Goal: Use online tool/utility: Utilize a website feature to perform a specific function

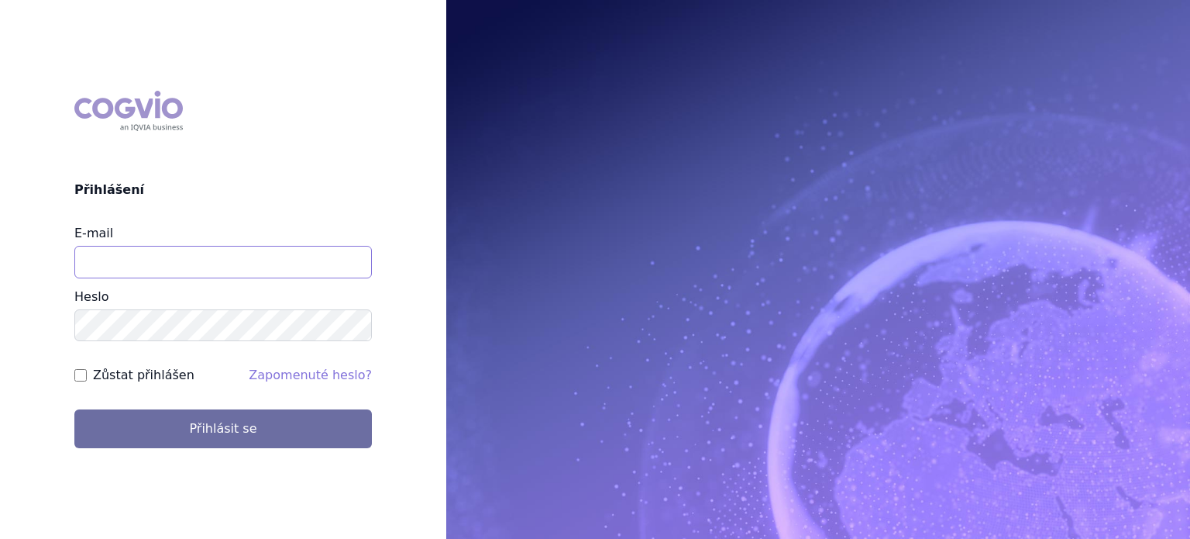
click at [184, 258] on input "E-mail" at bounding box center [223, 262] width 298 height 33
type input "jan.nedved@viatris.com"
click at [74, 409] on button "Přihlásit se" at bounding box center [223, 428] width 298 height 39
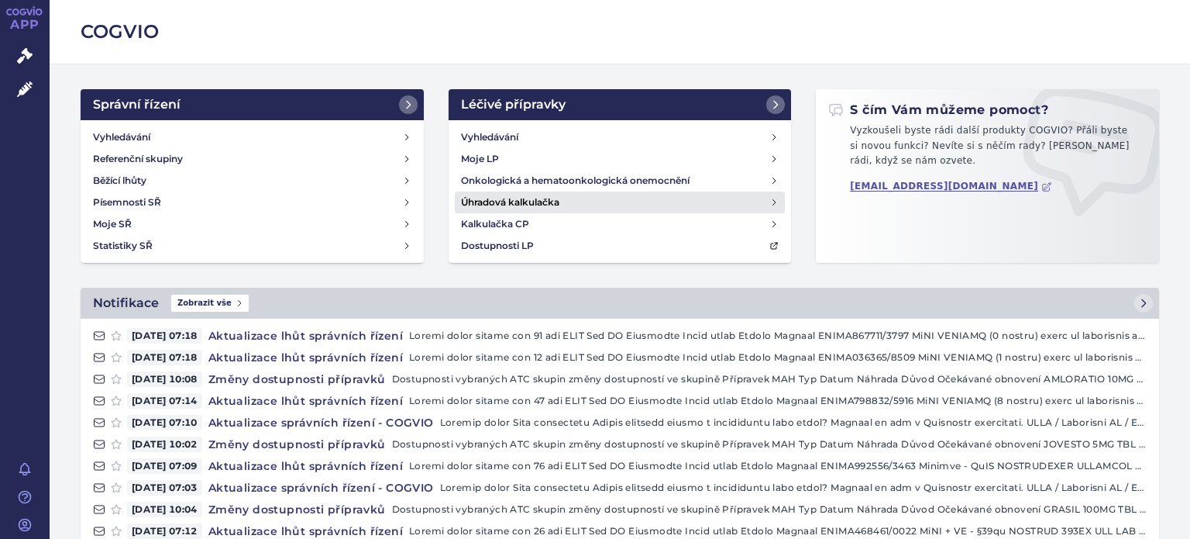
click at [515, 205] on h4 "Úhradová kalkulačka" at bounding box center [510, 202] width 98 height 15
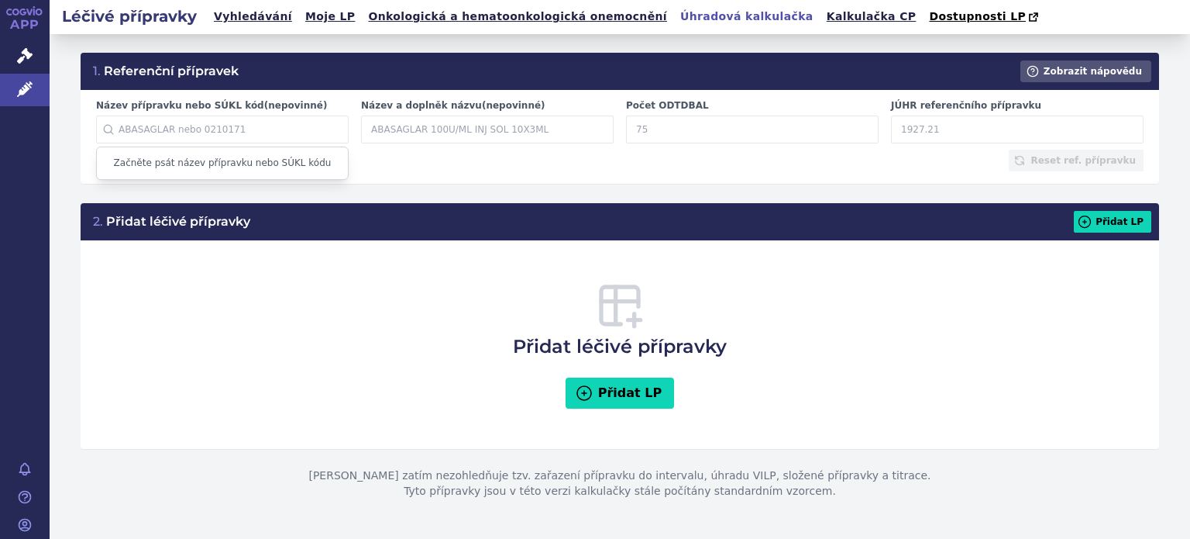
click at [217, 123] on input "Název přípravku nebo SÚKL kód (nepovinné)" at bounding box center [222, 129] width 253 height 28
paste input "0198059"
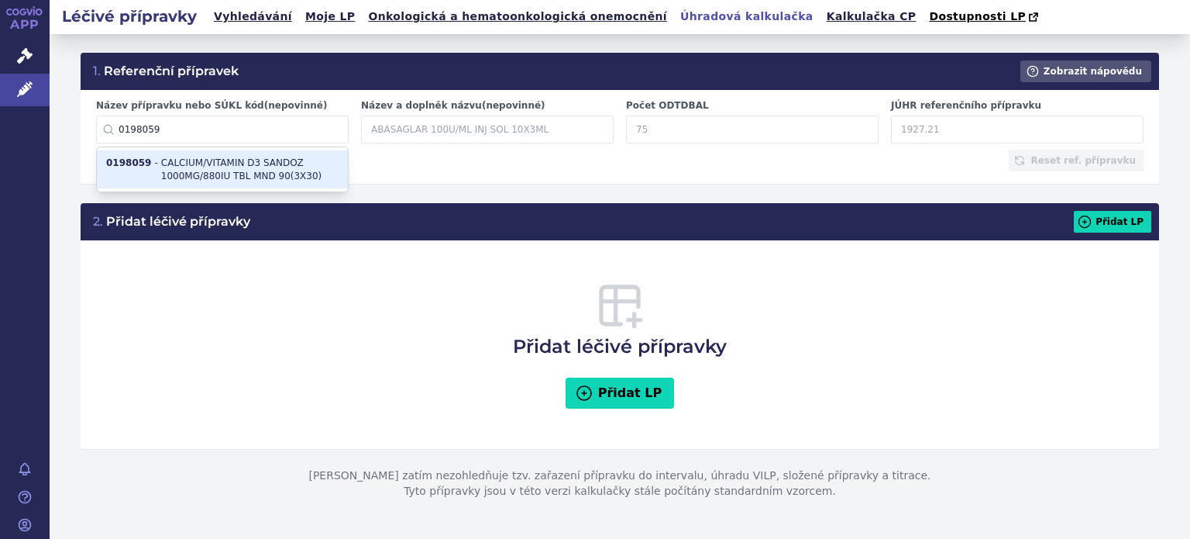
type input "0198059"
click at [208, 161] on li "0198059 - CALCIUM/VITAMIN D3 SANDOZ 1000MG/880IU TBL MND 90(3X30)" at bounding box center [222, 169] width 251 height 39
type input "CALCIUM/VITAMIN D3 SANDOZ 1000MG/880IU TBL MND 90(3X30)"
type input "90"
type input "196.59"
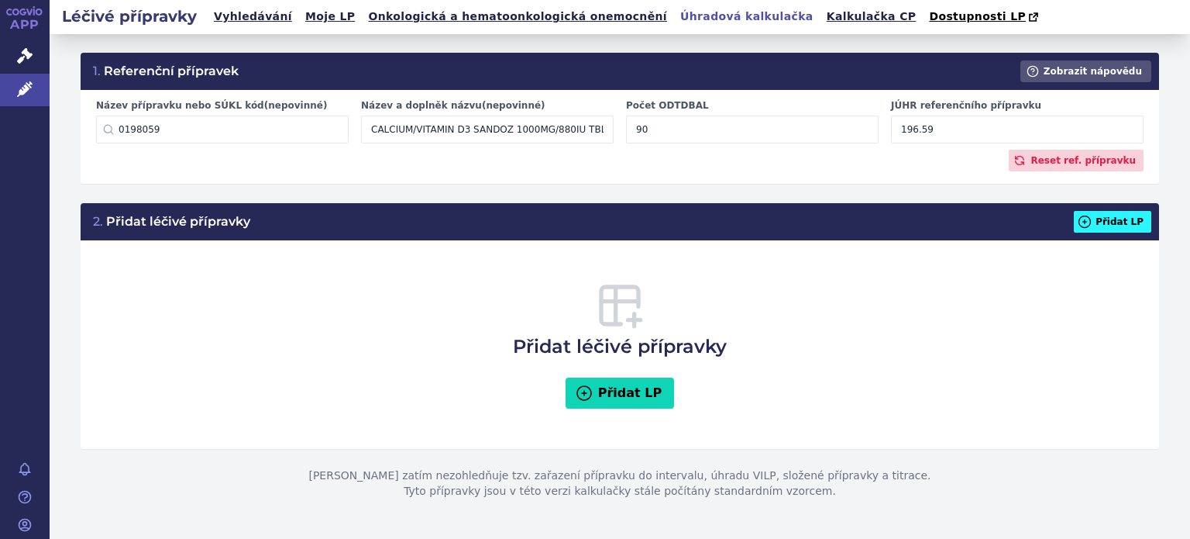
click at [1124, 226] on button "Přidat LP" at bounding box center [1112, 222] width 77 height 22
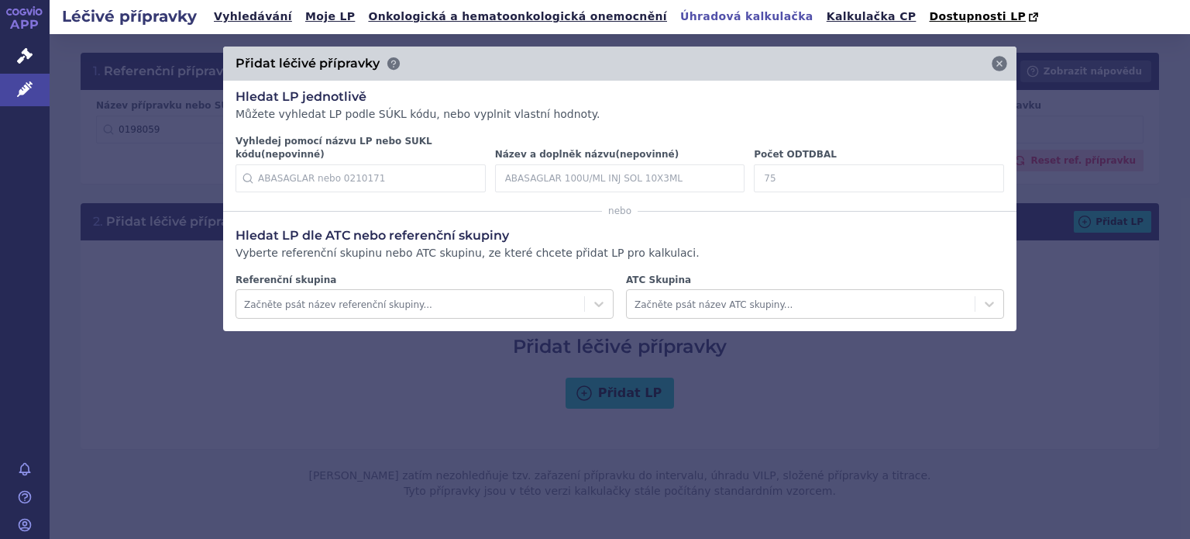
click at [787, 176] on input "Počet ODTDBAL" at bounding box center [879, 178] width 250 height 28
type input "30"
click at [979, 170] on icon at bounding box center [980, 177] width 15 height 15
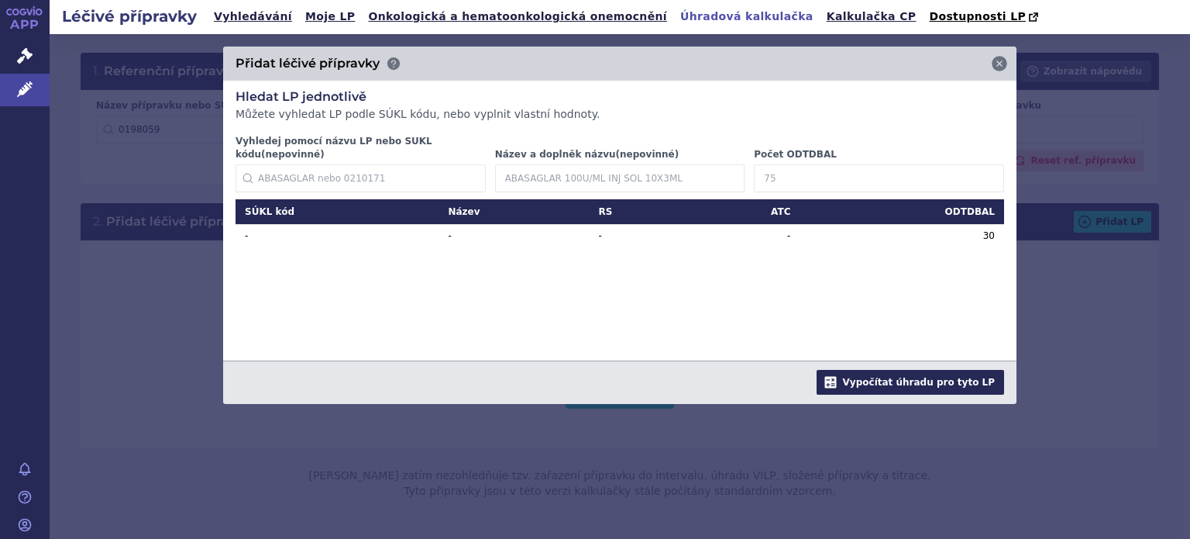
click at [907, 370] on button "Vypočítat úhradu pro tyto LP" at bounding box center [911, 382] width 188 height 25
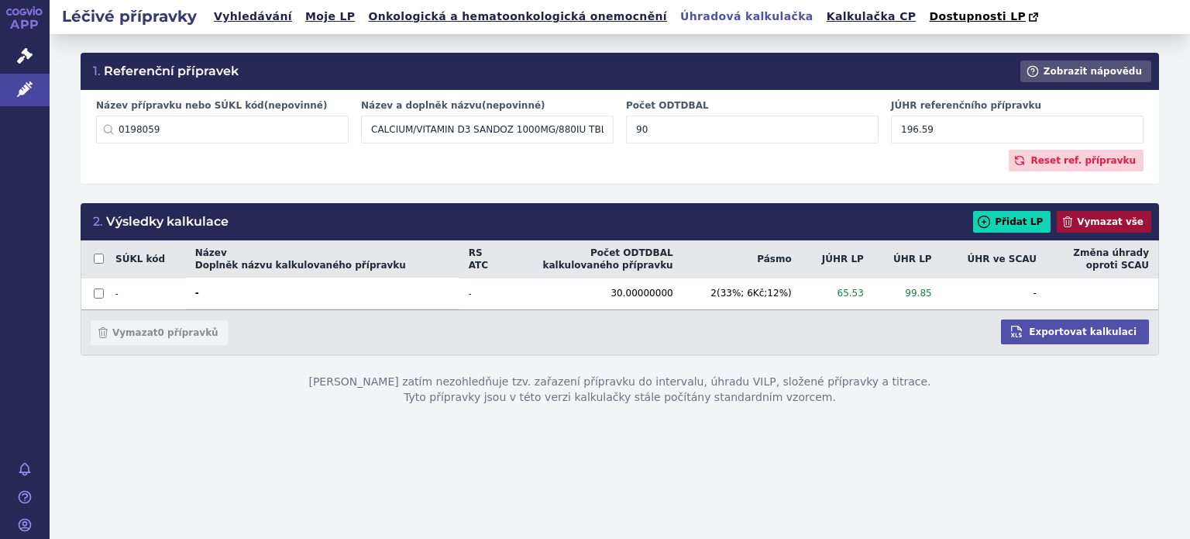
click at [1107, 226] on button "Vymazat vše" at bounding box center [1104, 222] width 95 height 22
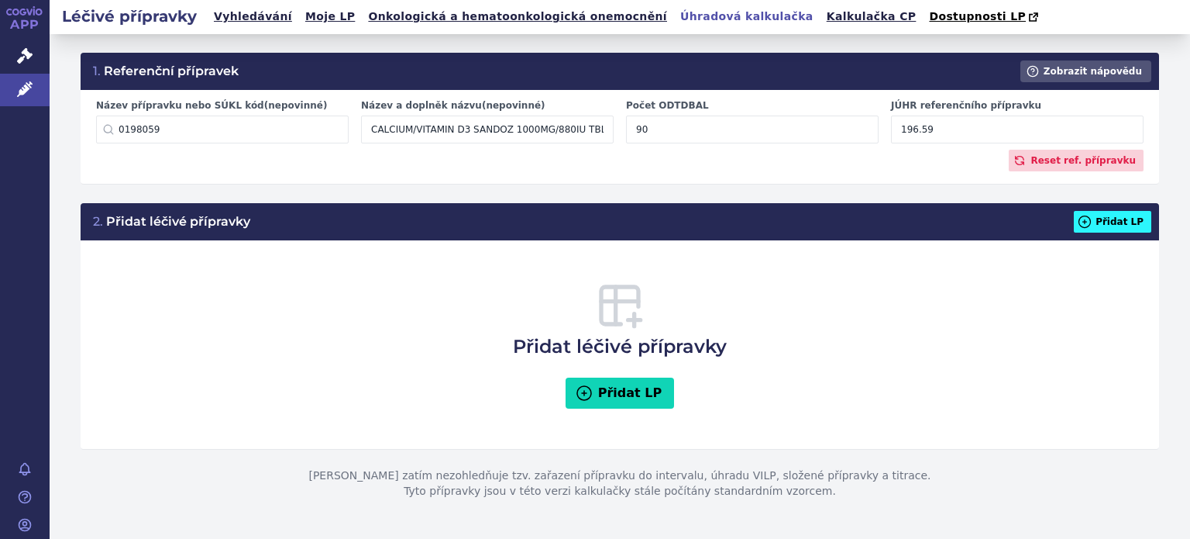
click at [1119, 223] on button "Přidat LP" at bounding box center [1112, 222] width 77 height 22
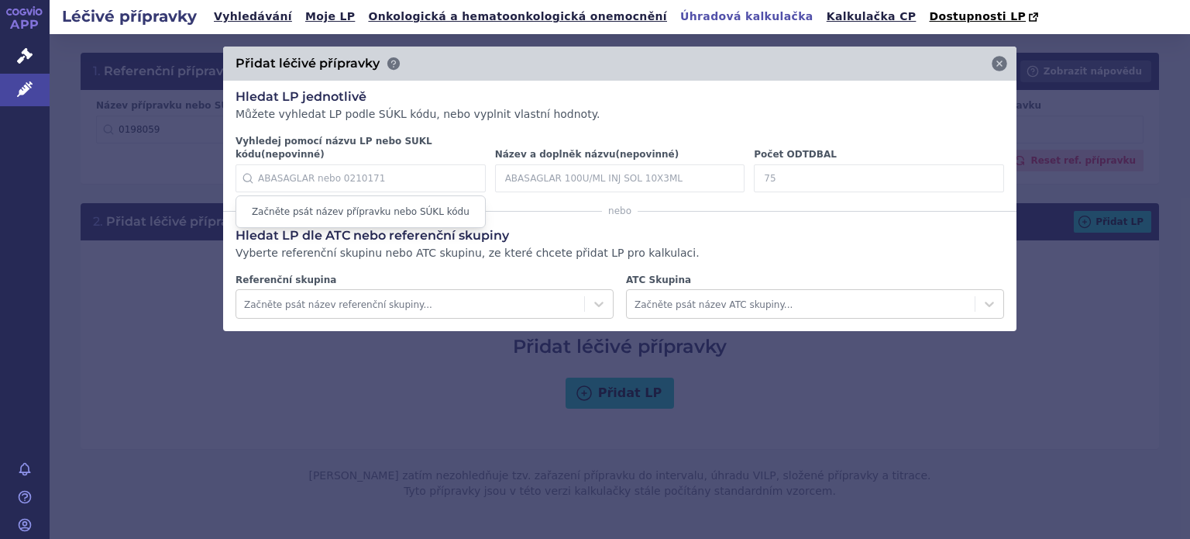
click at [317, 173] on input "Vyhledej pomocí názvu LP nebo SUKL kódu (nepovinné)" at bounding box center [361, 178] width 250 height 28
click at [312, 164] on input "Vyhledej pomocí názvu LP nebo SUKL kódu (nepovinné)" at bounding box center [361, 178] width 250 height 28
paste input "0265646"
type input "0265646"
click at [604, 123] on div "Hledat LP jednotlivě Můžete vyhledat LP podle SÚKL kódu, nebo vyplnit vlastní h…" at bounding box center [620, 206] width 794 height 250
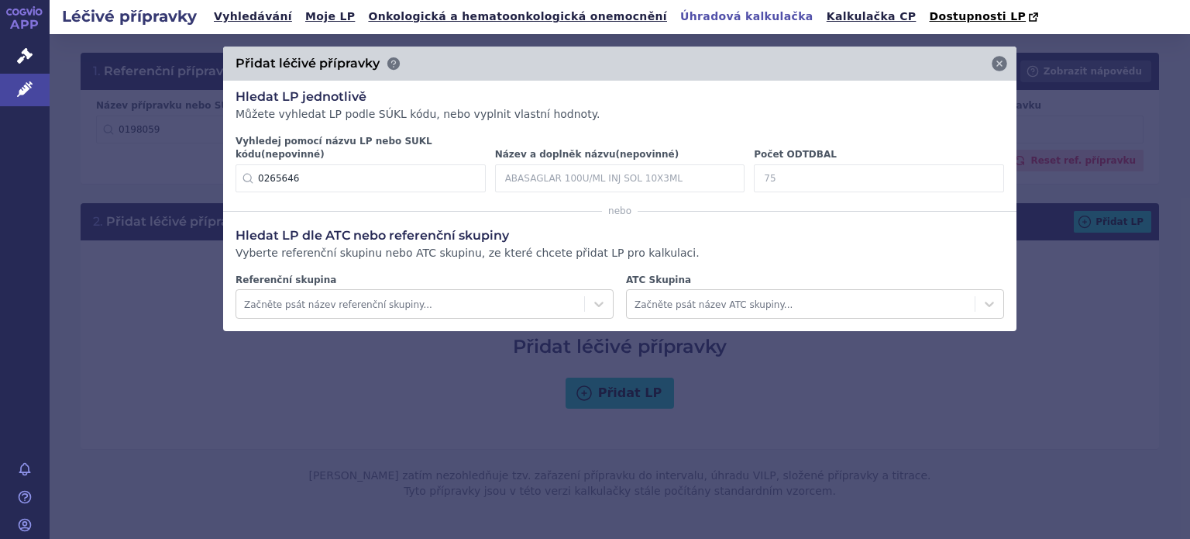
click at [550, 164] on input "Název a doplněk názvu (nepovinné)" at bounding box center [620, 178] width 250 height 28
click at [602, 172] on input "Název a doplněk názvu (nepovinné)" at bounding box center [620, 178] width 250 height 28
paste input "KOMBI-KALZ"
click at [602, 172] on input "KOMBI-KALZ" at bounding box center [620, 178] width 250 height 28
paste input "1000MG/880IU POR GRA SOL SCC 30"
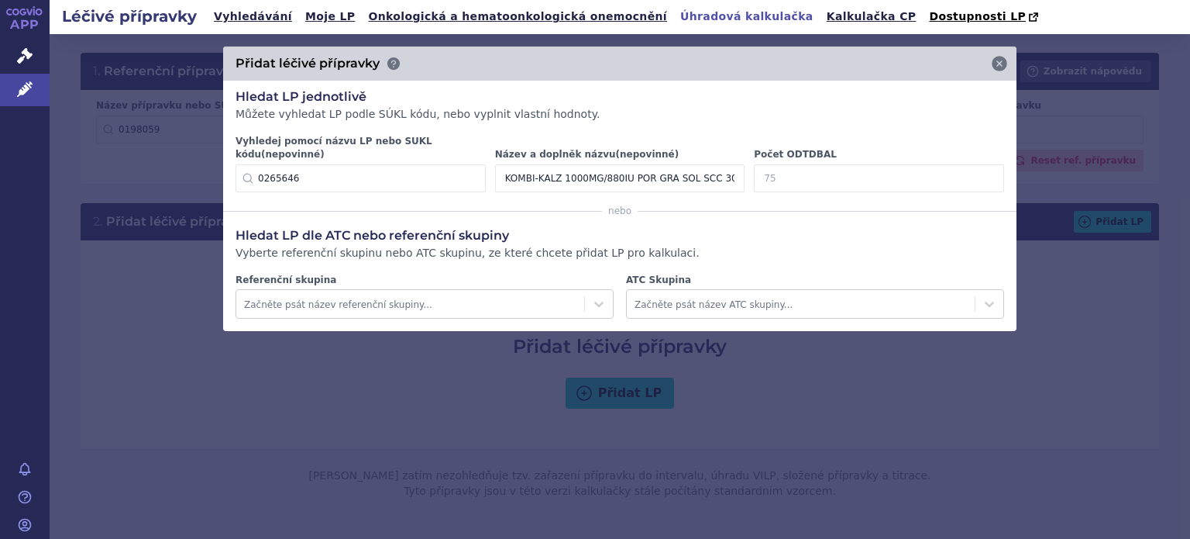
type input "KOMBI-KALZ 1000MG/880IU POR GRA SOL SCC 30"
click at [820, 164] on input "Počet ODTDBAL" at bounding box center [879, 178] width 250 height 28
type input "30"
click at [984, 170] on icon at bounding box center [980, 177] width 15 height 15
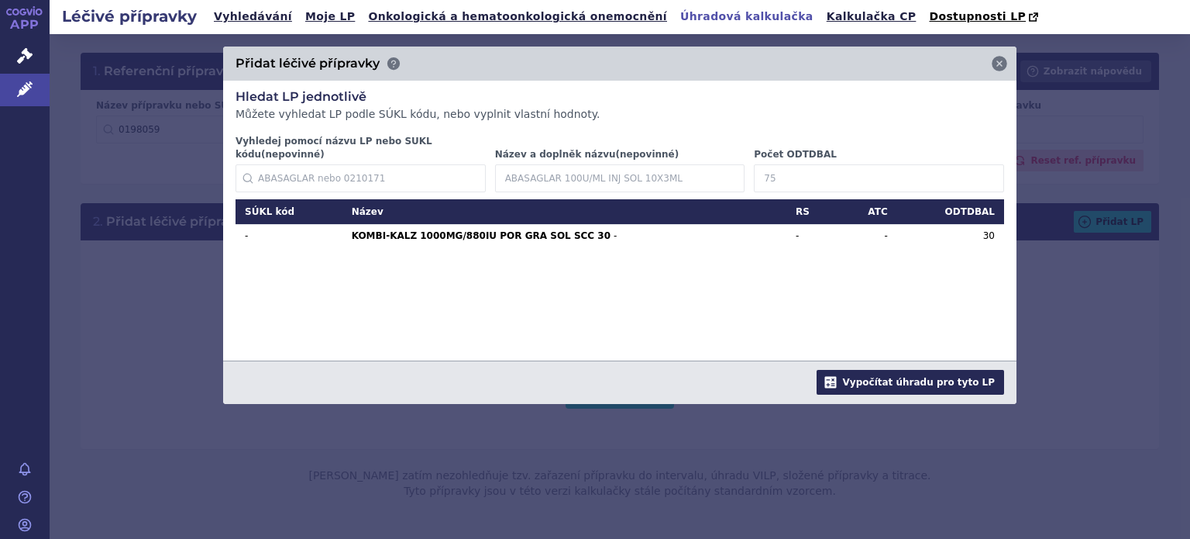
click at [926, 370] on button "Vypočítat úhradu pro tyto LP" at bounding box center [911, 382] width 188 height 25
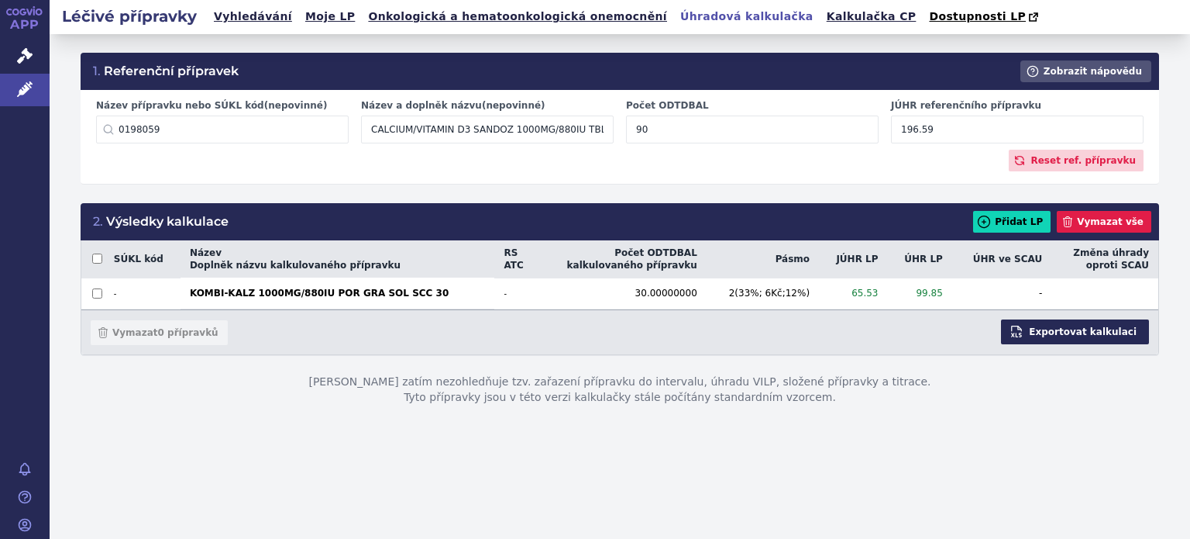
click at [1100, 328] on button "Exportovat kalkulaci" at bounding box center [1075, 331] width 148 height 25
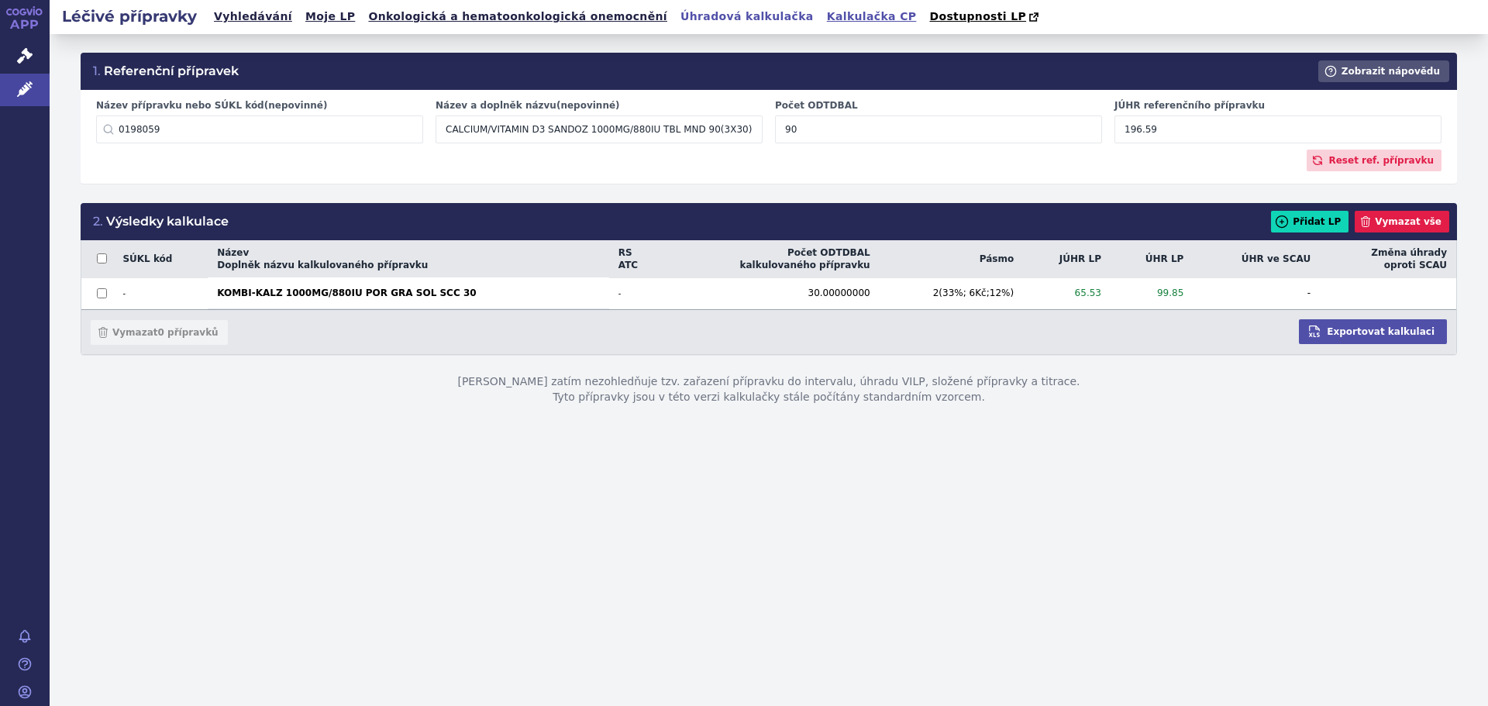
click at [822, 16] on link "Kalkulačka CP" at bounding box center [871, 16] width 99 height 21
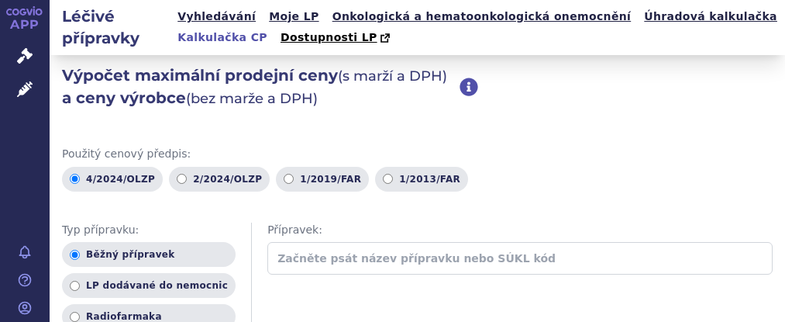
click at [386, 256] on input "text" at bounding box center [519, 258] width 505 height 33
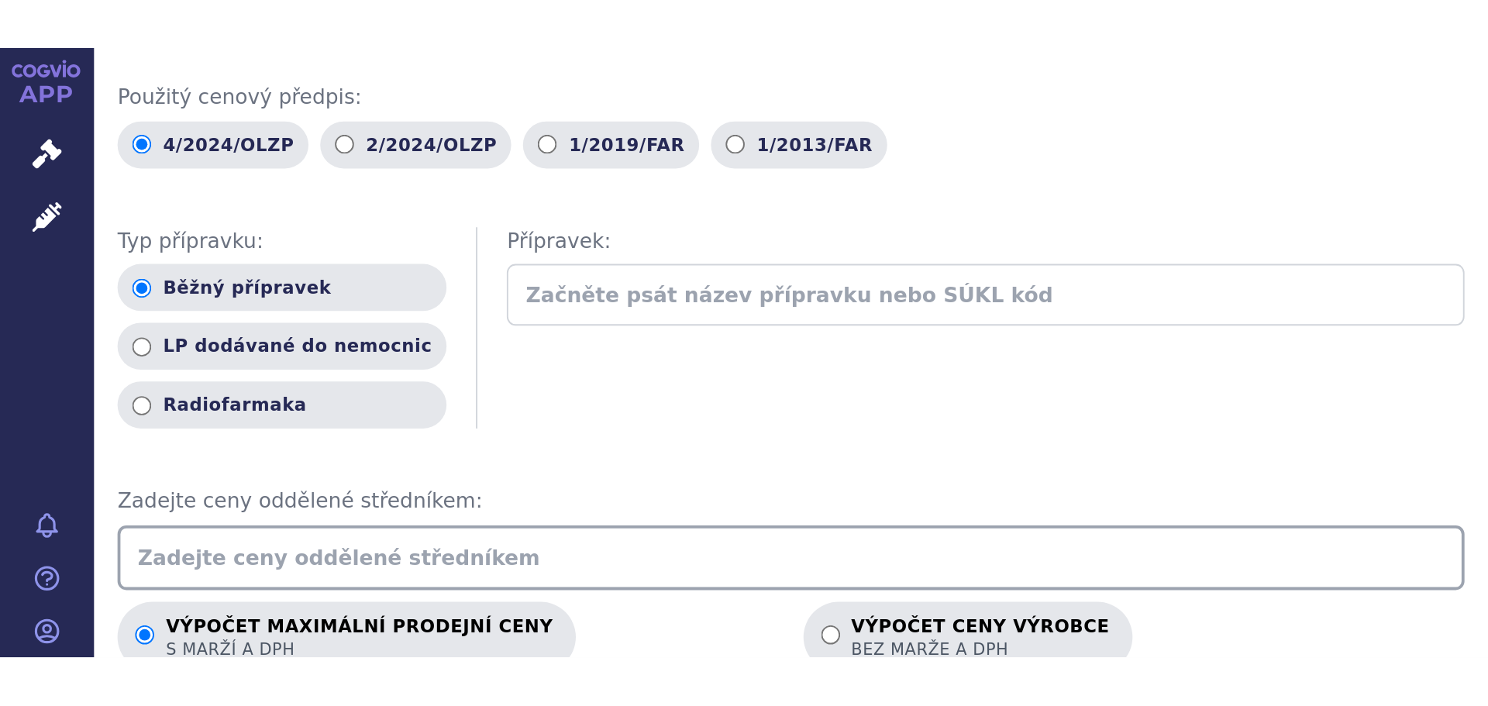
scroll to position [155, 0]
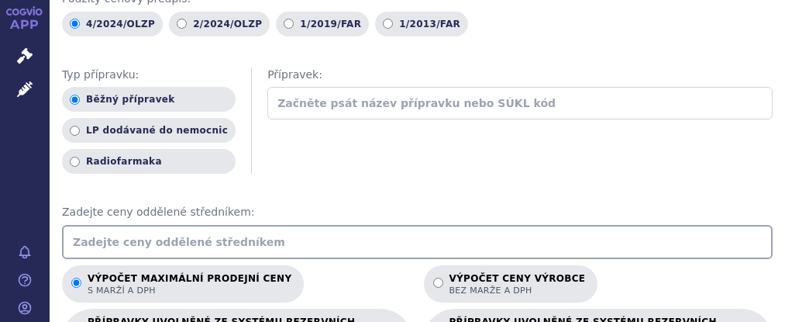
click at [341, 248] on input "text" at bounding box center [417, 242] width 711 height 34
type input "93.85"
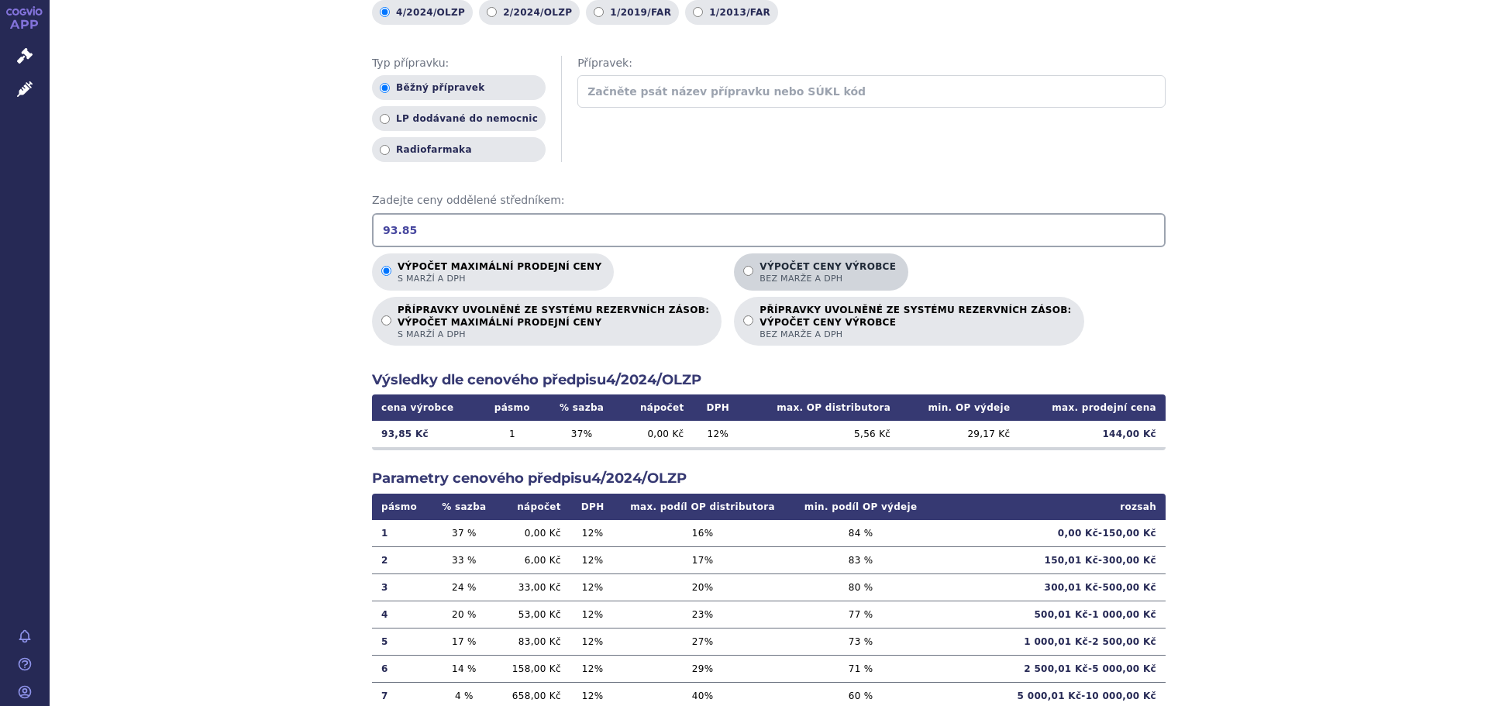
click at [759, 274] on span "bez marže a DPH" at bounding box center [827, 279] width 136 height 12
click at [743, 274] on input "Výpočet ceny výrobce bez marže a DPH" at bounding box center [748, 271] width 10 height 10
radio input "true"
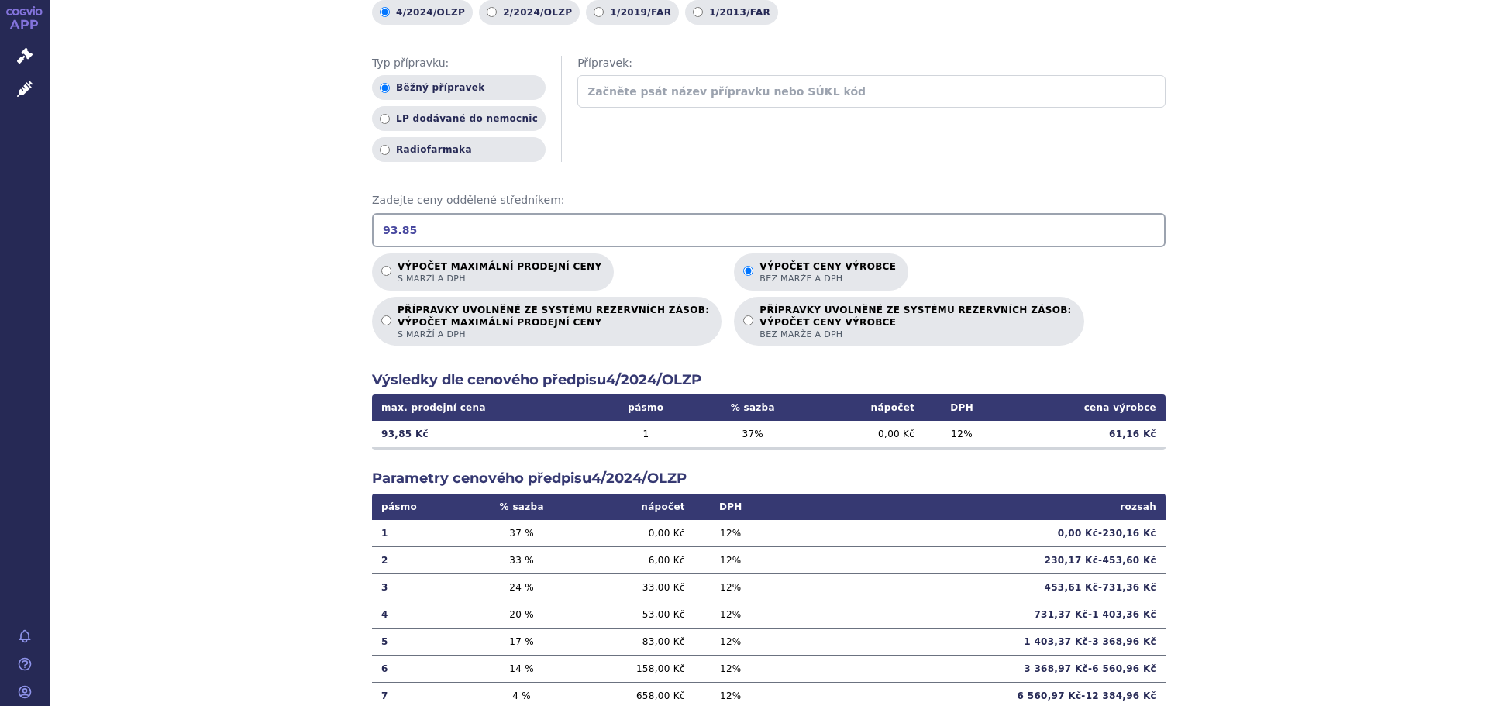
drag, startPoint x: 460, startPoint y: 238, endPoint x: -36, endPoint y: 201, distance: 497.3
click at [0, 201] on html "APP Správní řízení Léčivé přípravky Notifikace Nápověda Jan Nedvěd Moje LP" at bounding box center [744, 353] width 1488 height 706
drag, startPoint x: 443, startPoint y: 225, endPoint x: 4, endPoint y: 204, distance: 439.9
click at [4, 204] on div "APP Správní řízení Léčivé přípravky Notifikace Nápověda Jan Nedvěd" at bounding box center [744, 353] width 1488 height 706
type input "323.58"
